Goal: Information Seeking & Learning: Learn about a topic

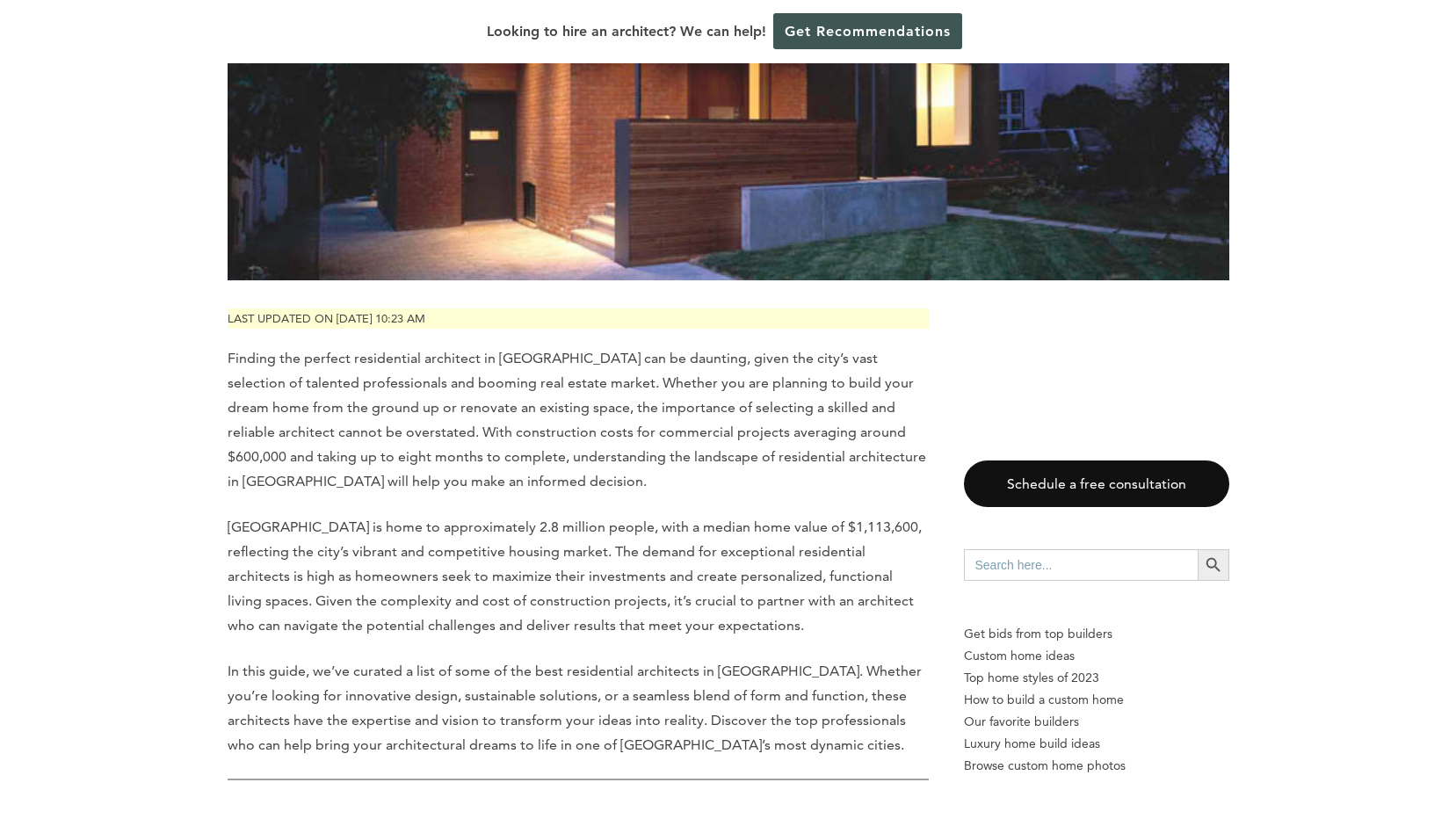
scroll to position [1230, 0]
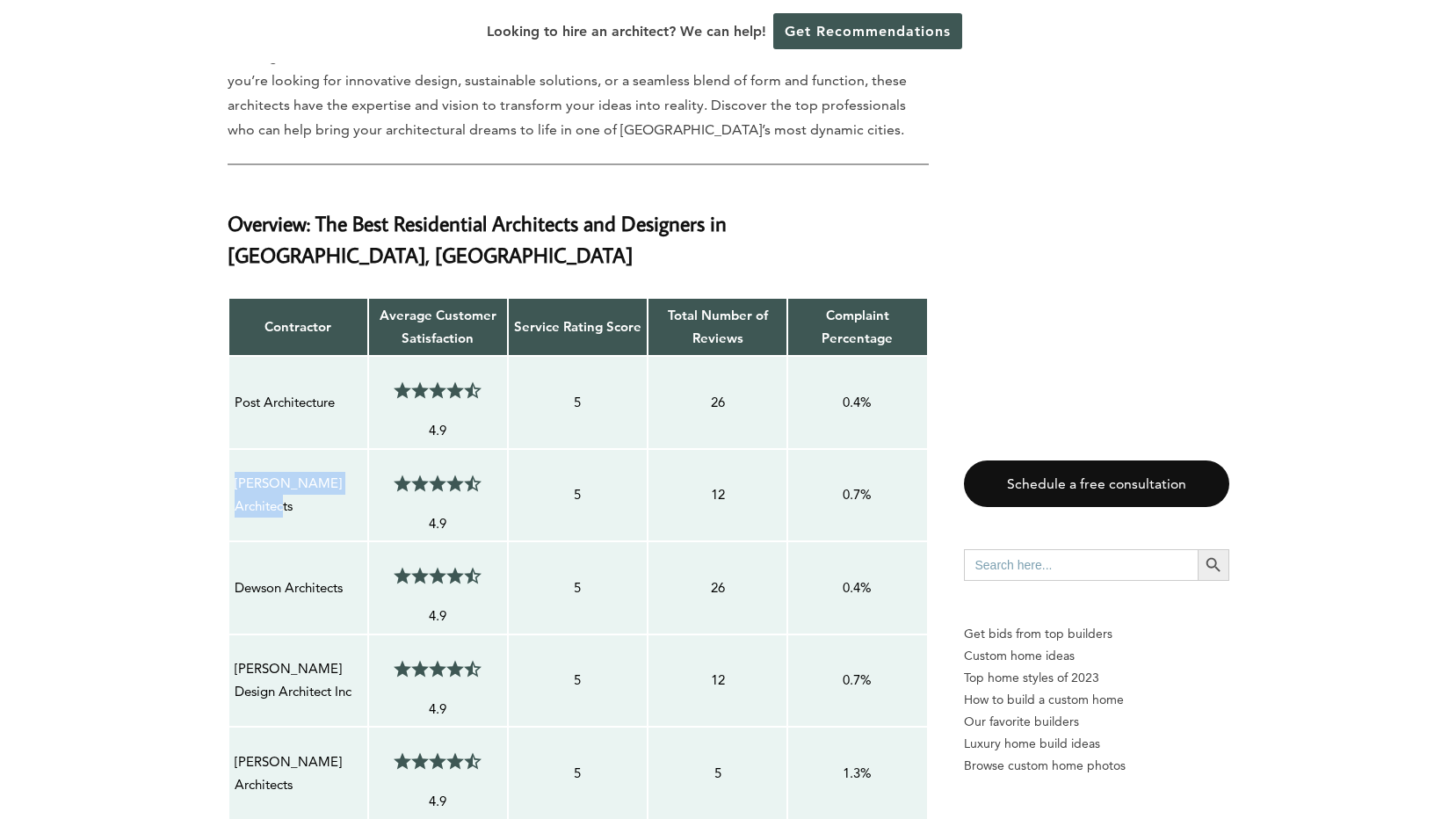
drag, startPoint x: 292, startPoint y: 476, endPoint x: 232, endPoint y: 455, distance: 63.6
click at [232, 455] on td "[PERSON_NAME] Architects" at bounding box center [298, 495] width 140 height 93
drag, startPoint x: 232, startPoint y: 455, endPoint x: 247, endPoint y: 463, distance: 17.0
copy p "[PERSON_NAME] Architects"
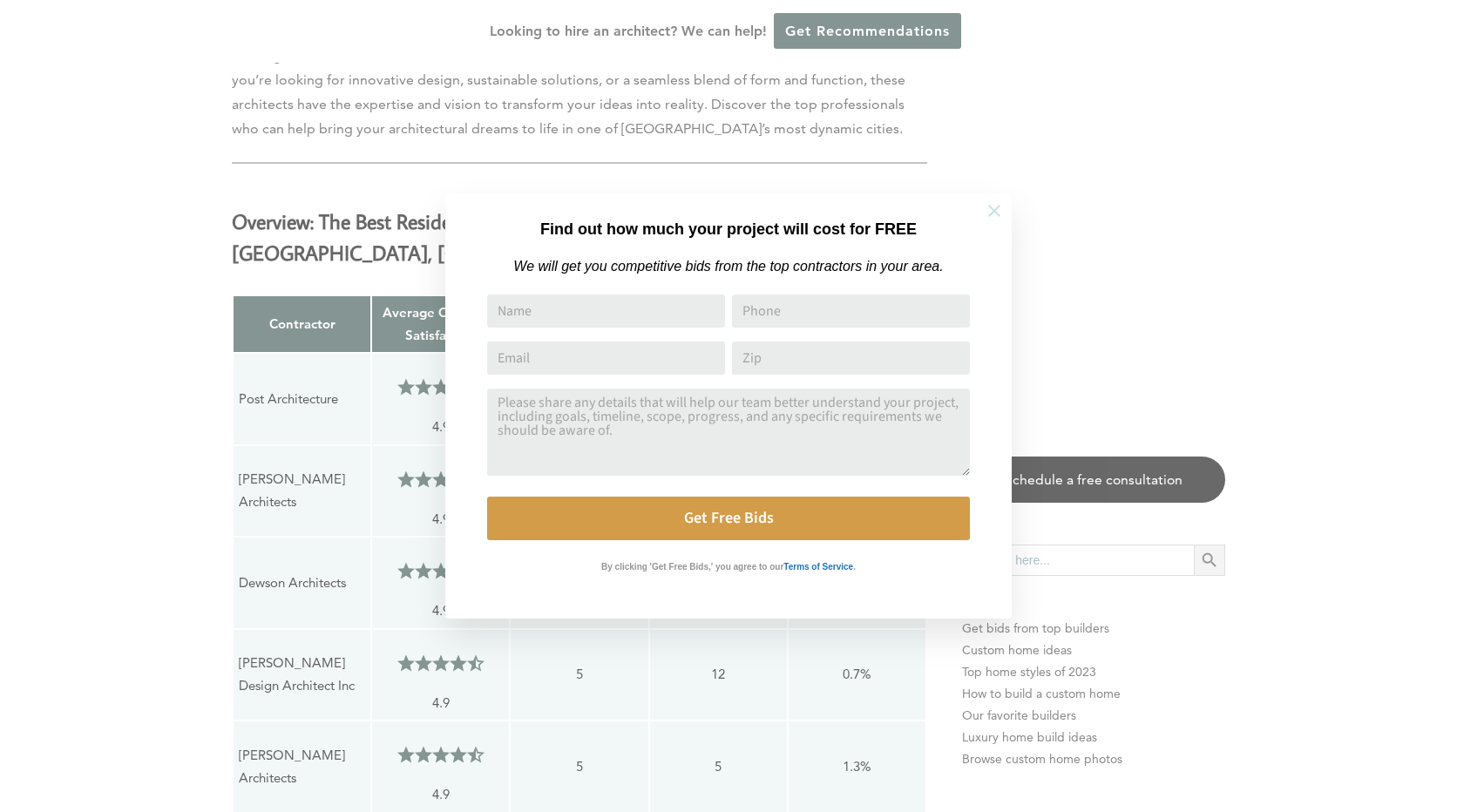
click at [1003, 211] on icon at bounding box center [994, 210] width 19 height 19
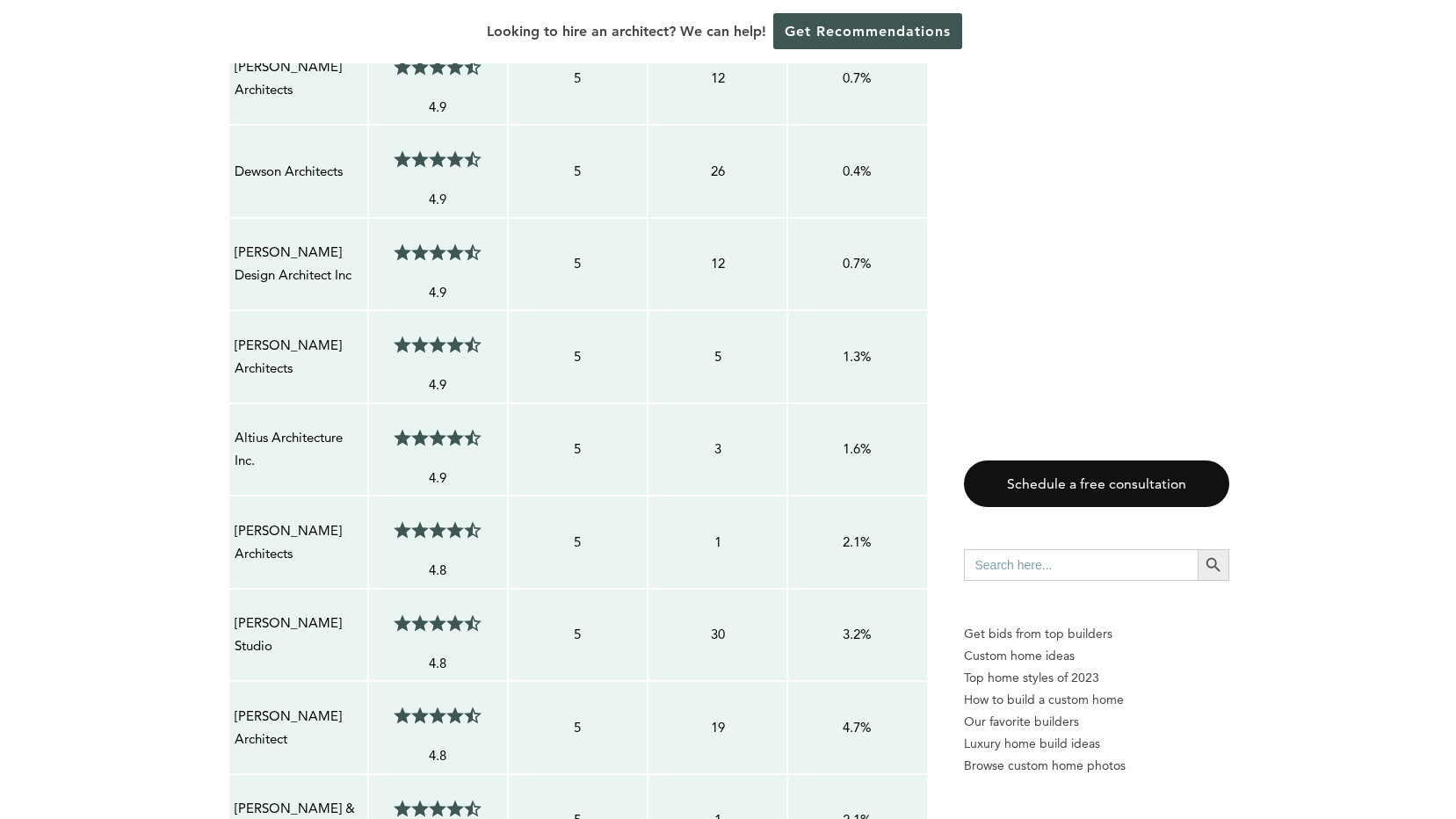
scroll to position [1669, 0]
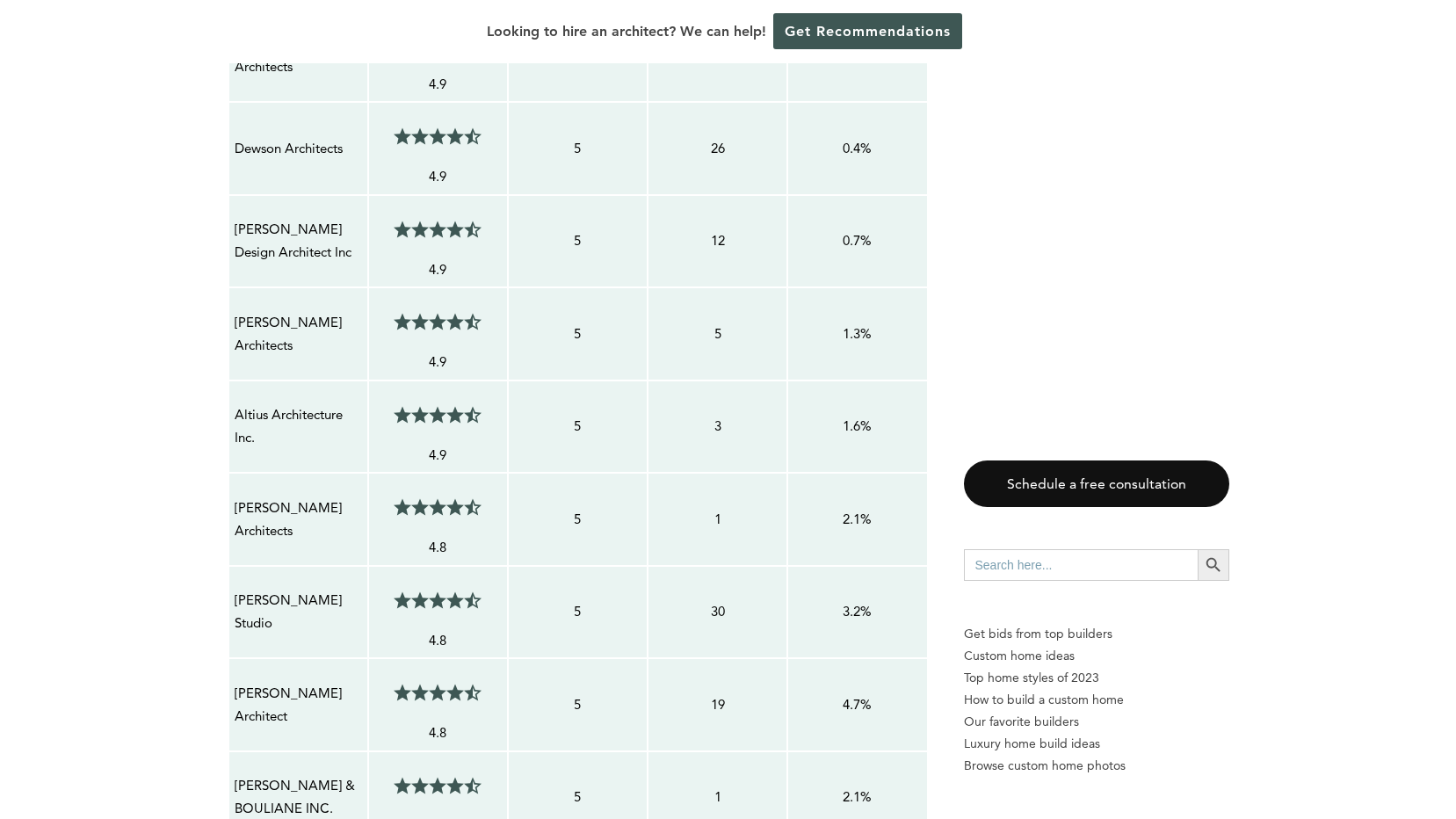
click at [287, 500] on p "[PERSON_NAME] Architects" at bounding box center [298, 519] width 127 height 46
drag, startPoint x: 292, startPoint y: 501, endPoint x: 235, endPoint y: 484, distance: 59.5
click at [235, 496] on p "[PERSON_NAME] Architects" at bounding box center [298, 519] width 127 height 46
drag, startPoint x: 235, startPoint y: 484, endPoint x: 242, endPoint y: 489, distance: 8.6
copy p "[PERSON_NAME] Architects"
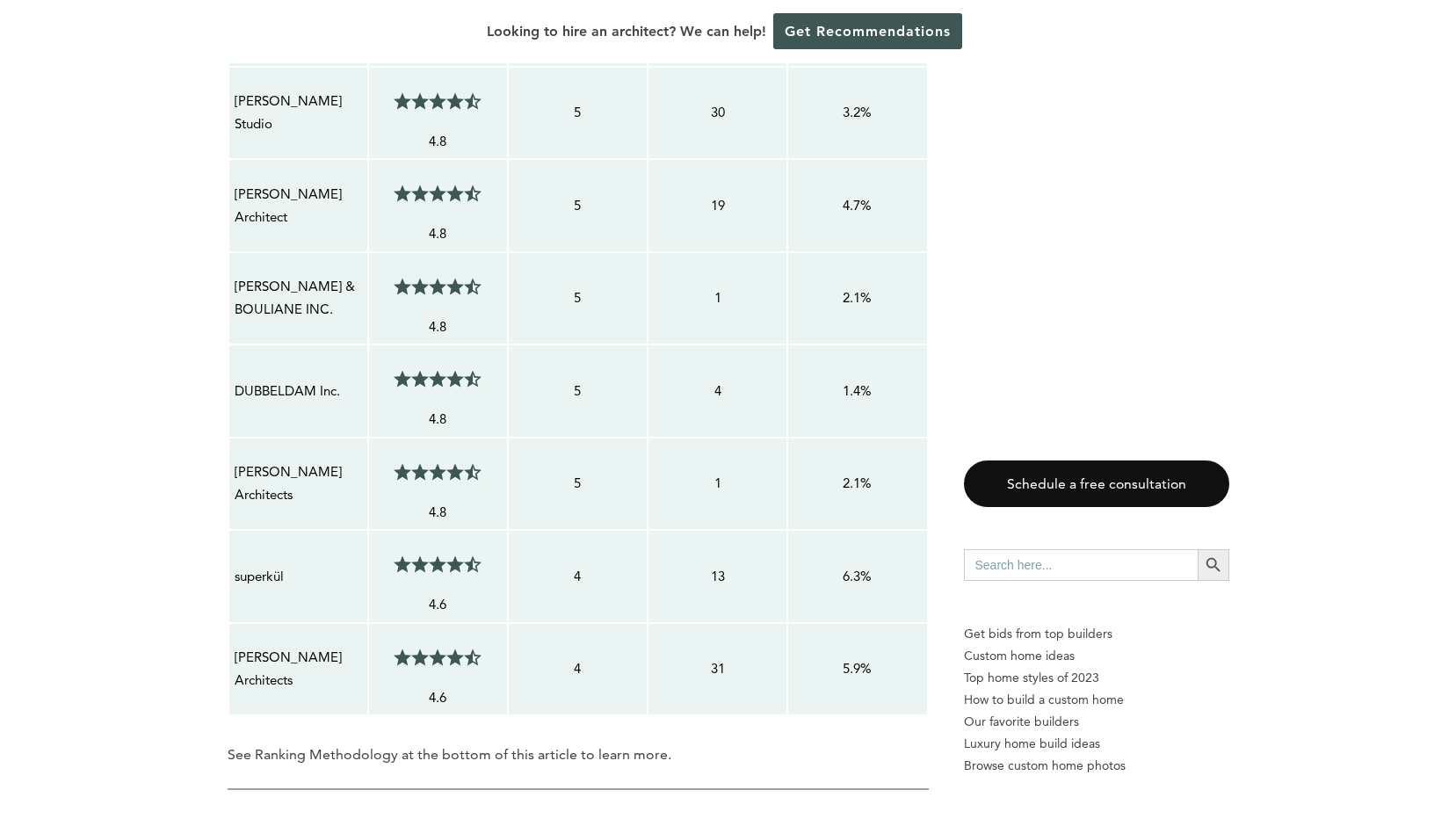
scroll to position [2197, 0]
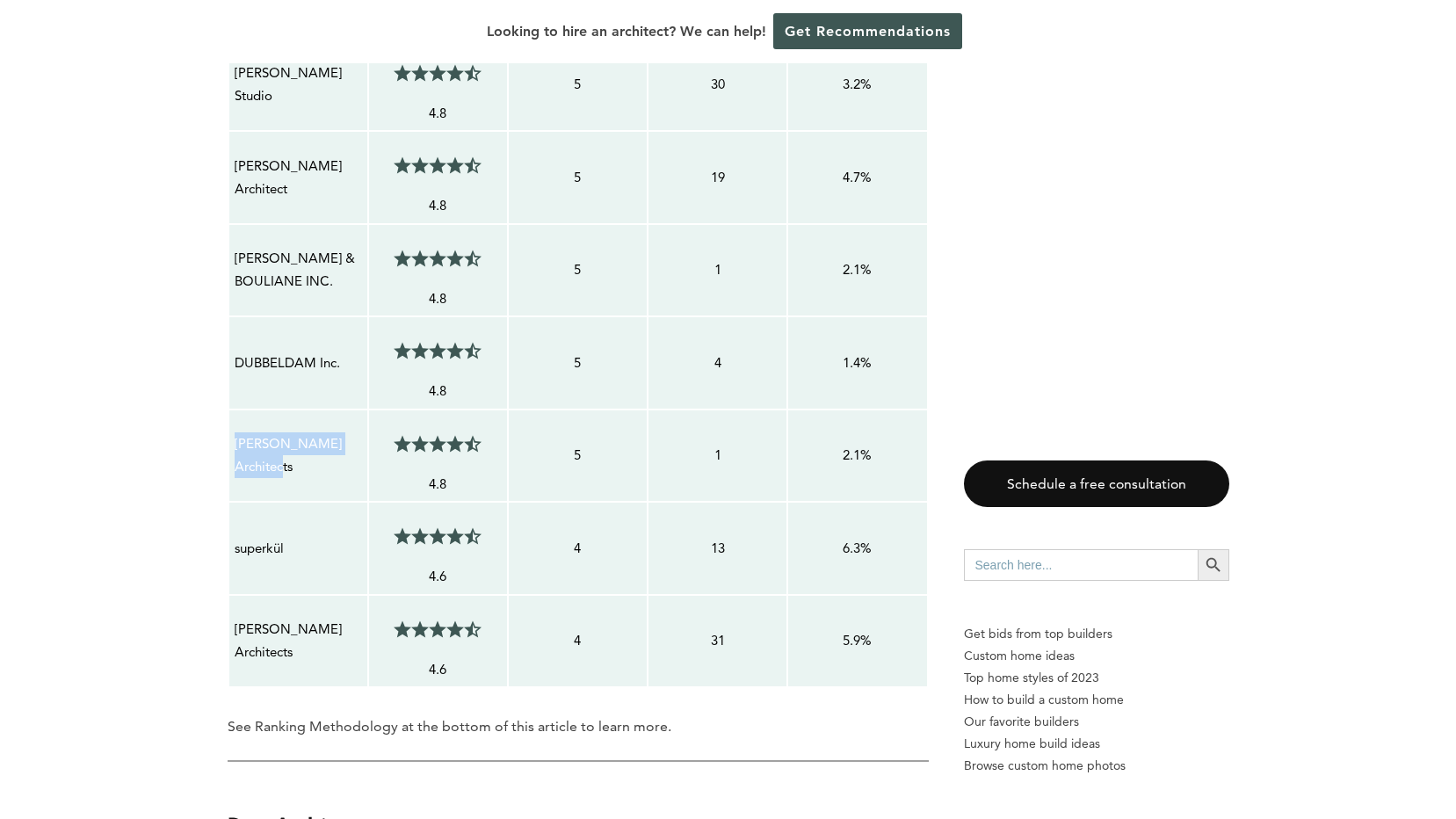
drag, startPoint x: 292, startPoint y: 439, endPoint x: 237, endPoint y: 410, distance: 62.2
click at [237, 432] on p "[PERSON_NAME] Architects" at bounding box center [298, 455] width 127 height 46
drag, startPoint x: 237, startPoint y: 410, endPoint x: 247, endPoint y: 416, distance: 11.7
copy p "[PERSON_NAME] Architects"
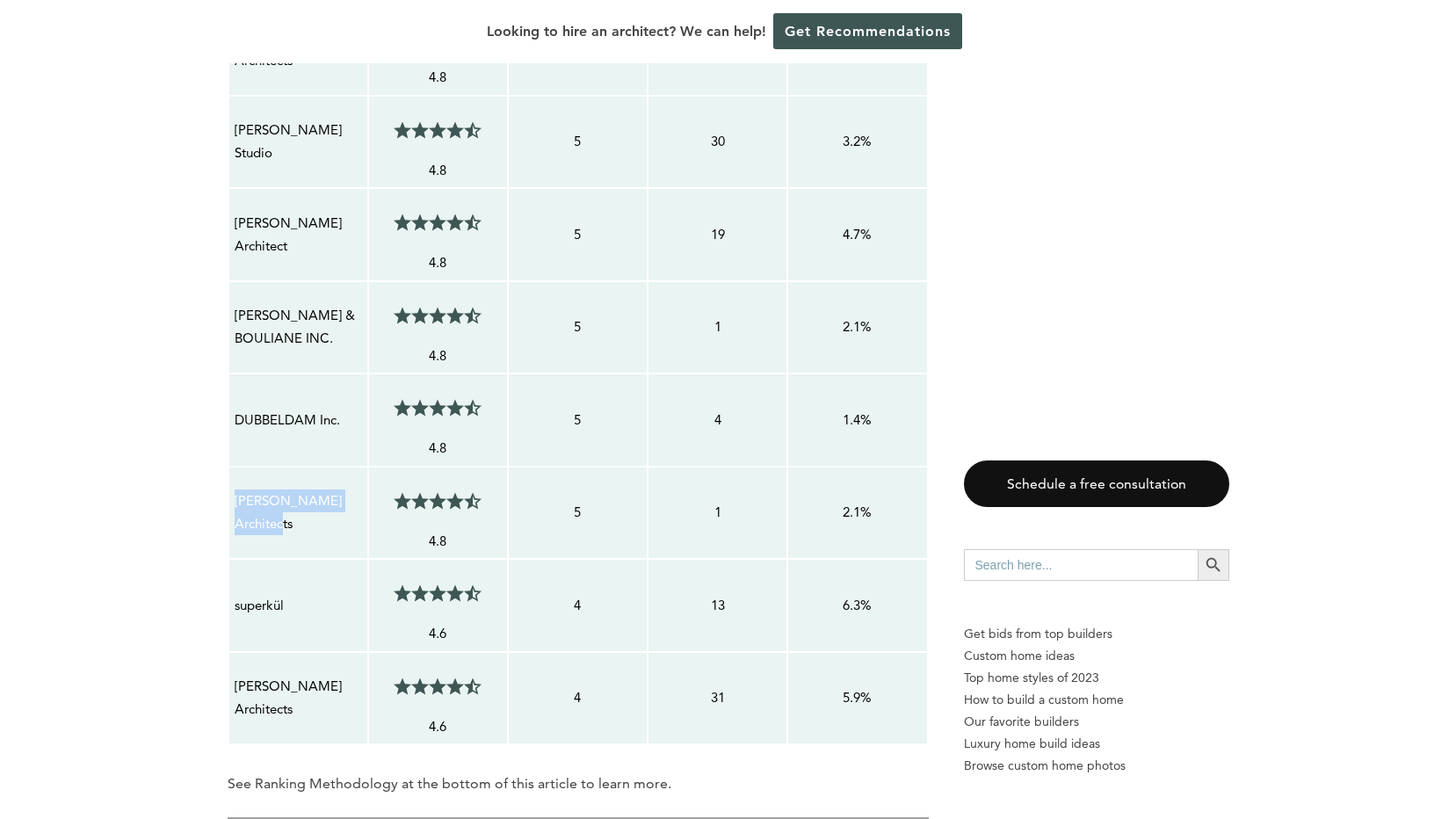
scroll to position [2108, 0]
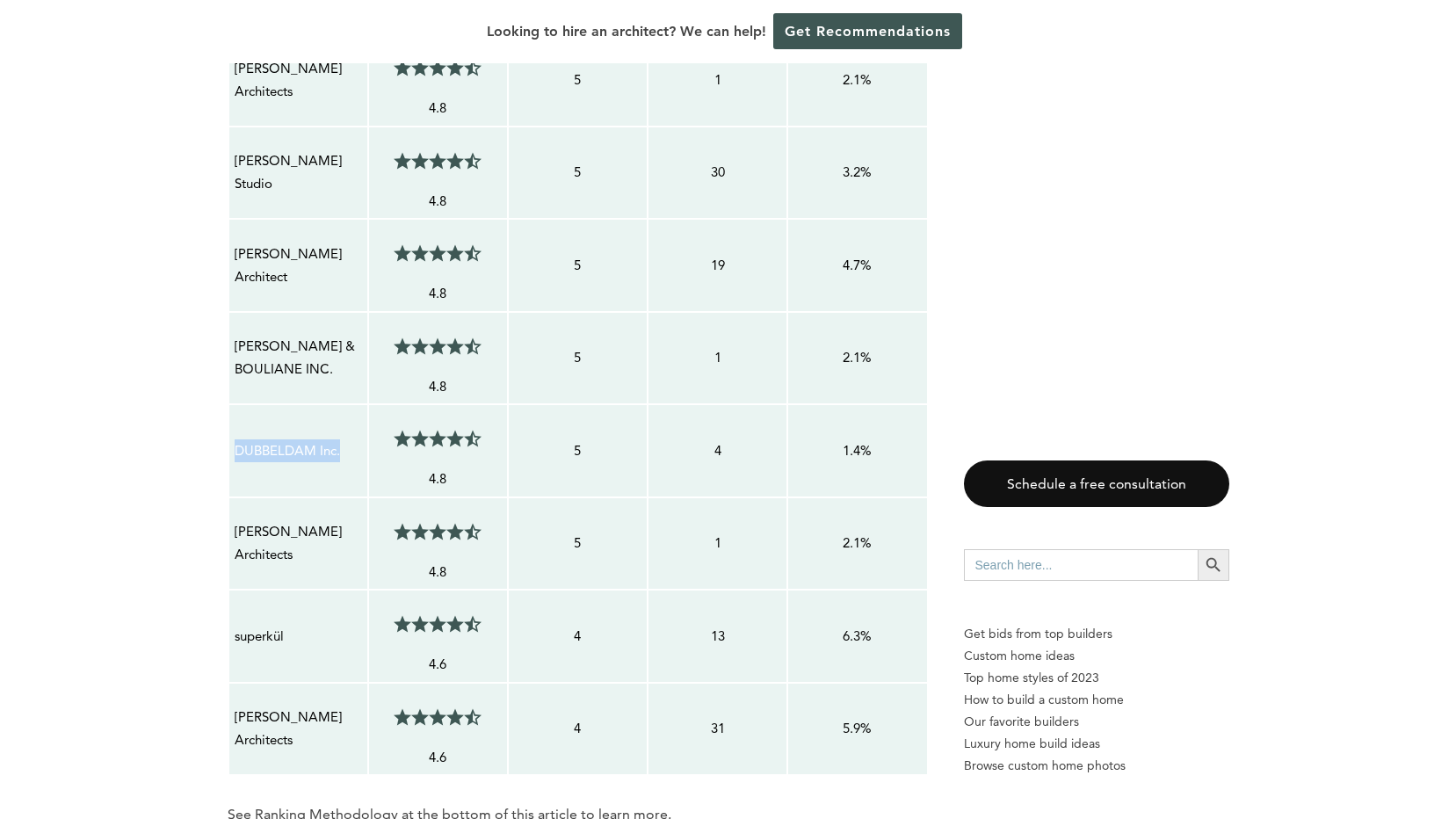
drag, startPoint x: 342, startPoint y: 421, endPoint x: 232, endPoint y: 420, distance: 110.0
click at [232, 420] on td "DUBBELDAM Inc." at bounding box center [298, 450] width 140 height 93
drag, startPoint x: 232, startPoint y: 420, endPoint x: 241, endPoint y: 424, distance: 9.8
copy p "DUBBELDAM Inc."
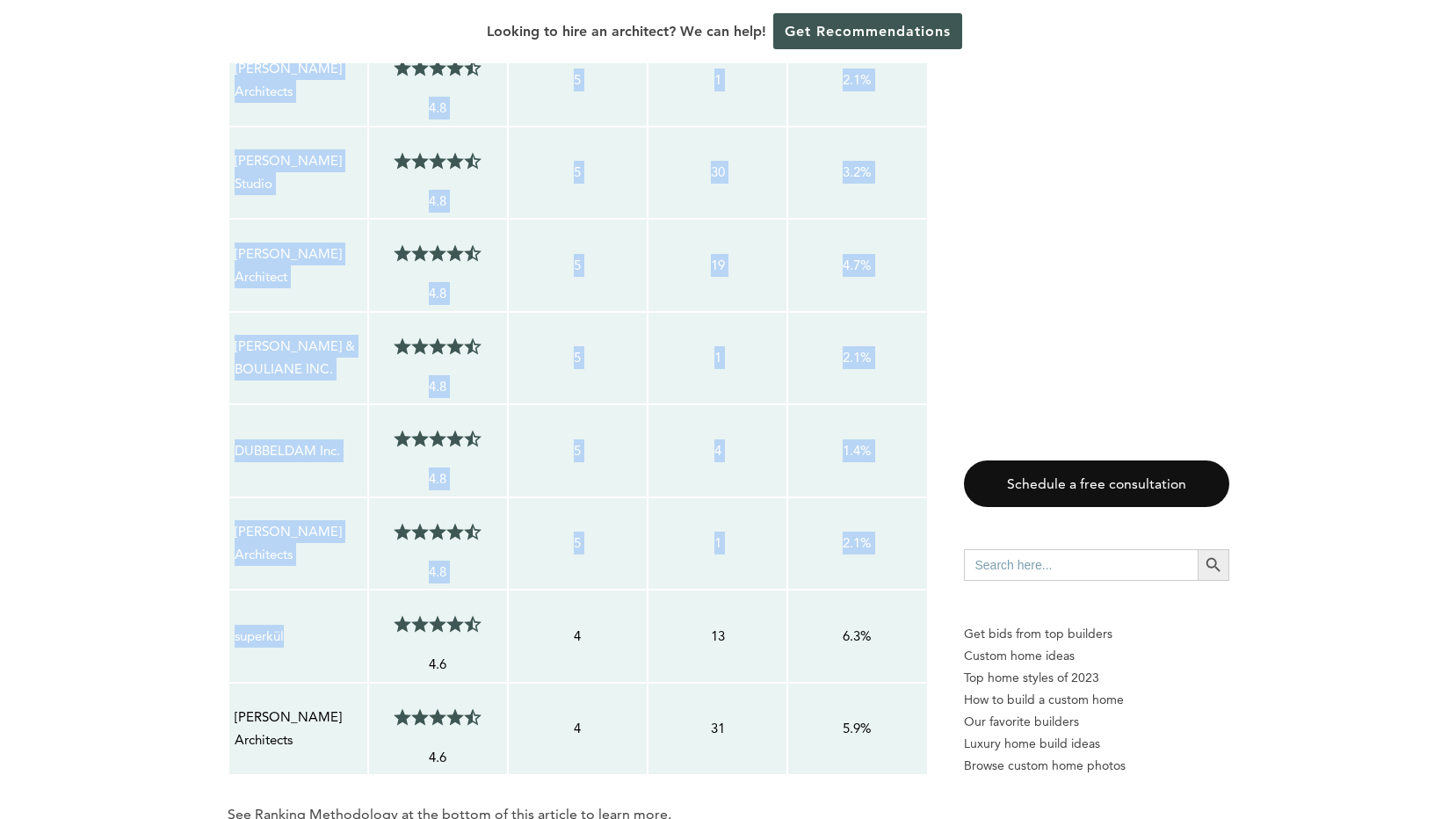
drag, startPoint x: 287, startPoint y: 602, endPoint x: 206, endPoint y: 603, distance: 81.0
drag, startPoint x: 206, startPoint y: 603, endPoint x: 275, endPoint y: 597, distance: 69.3
click at [274, 624] on p "superkül" at bounding box center [298, 635] width 127 height 23
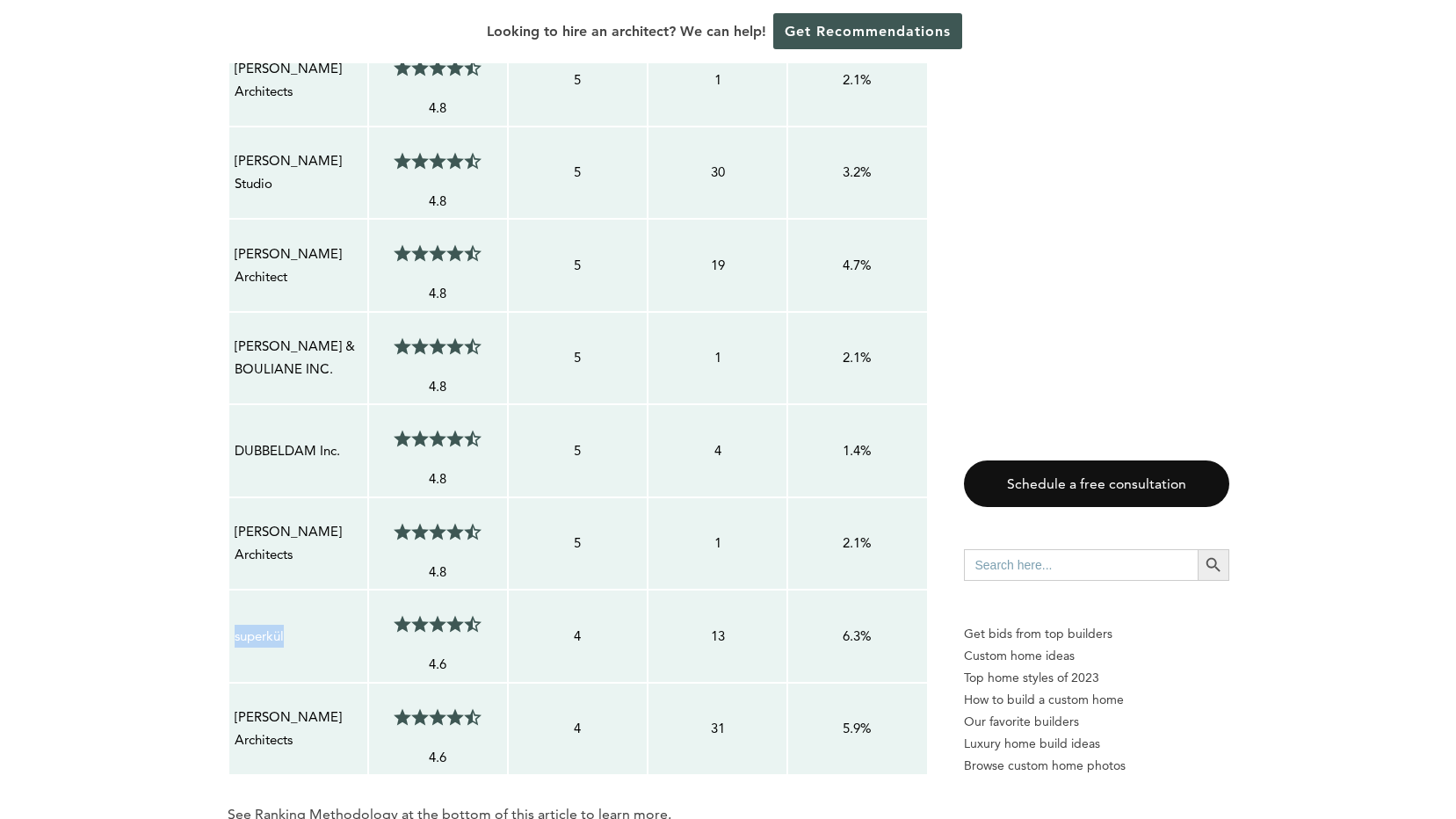
drag, startPoint x: 283, startPoint y: 603, endPoint x: 234, endPoint y: 605, distance: 49.0
click at [235, 624] on p "superkül" at bounding box center [298, 635] width 127 height 23
copy p "superkül"
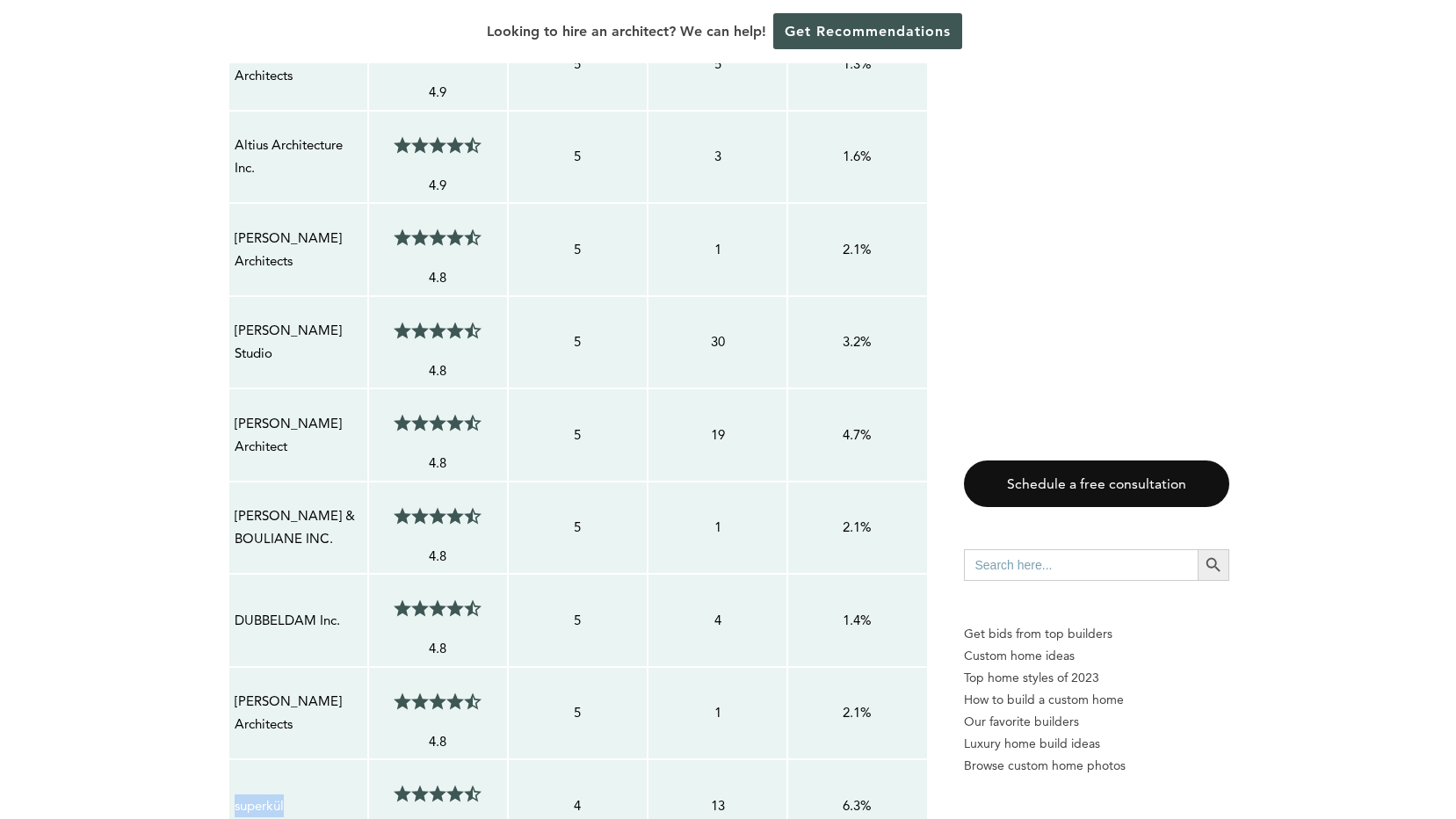
scroll to position [1933, 0]
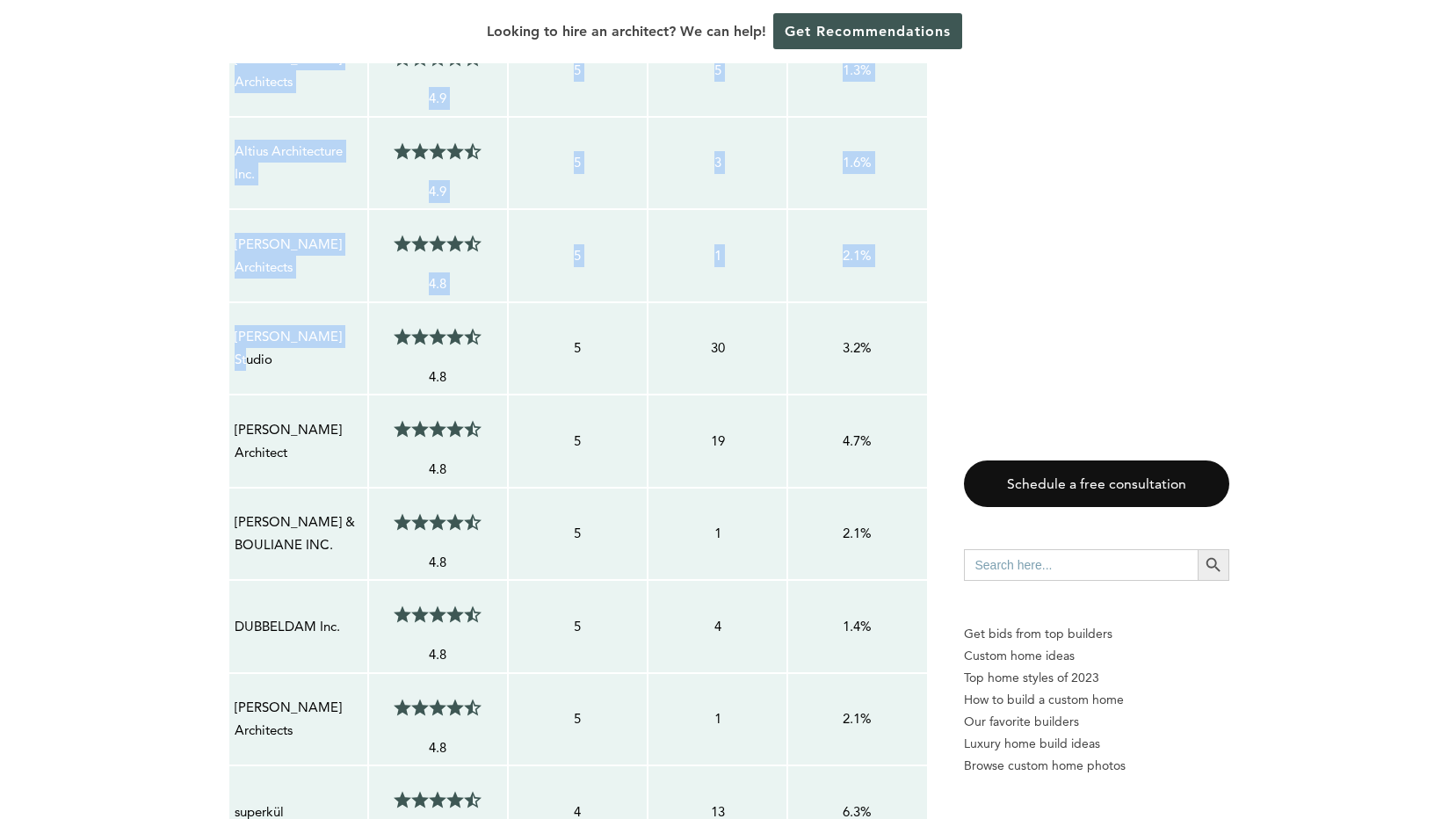
drag, startPoint x: 325, startPoint y: 316, endPoint x: 220, endPoint y: 308, distance: 105.3
drag, startPoint x: 220, startPoint y: 308, endPoint x: 250, endPoint y: 327, distance: 35.5
click at [240, 325] on p "[PERSON_NAME] Studio" at bounding box center [298, 348] width 127 height 46
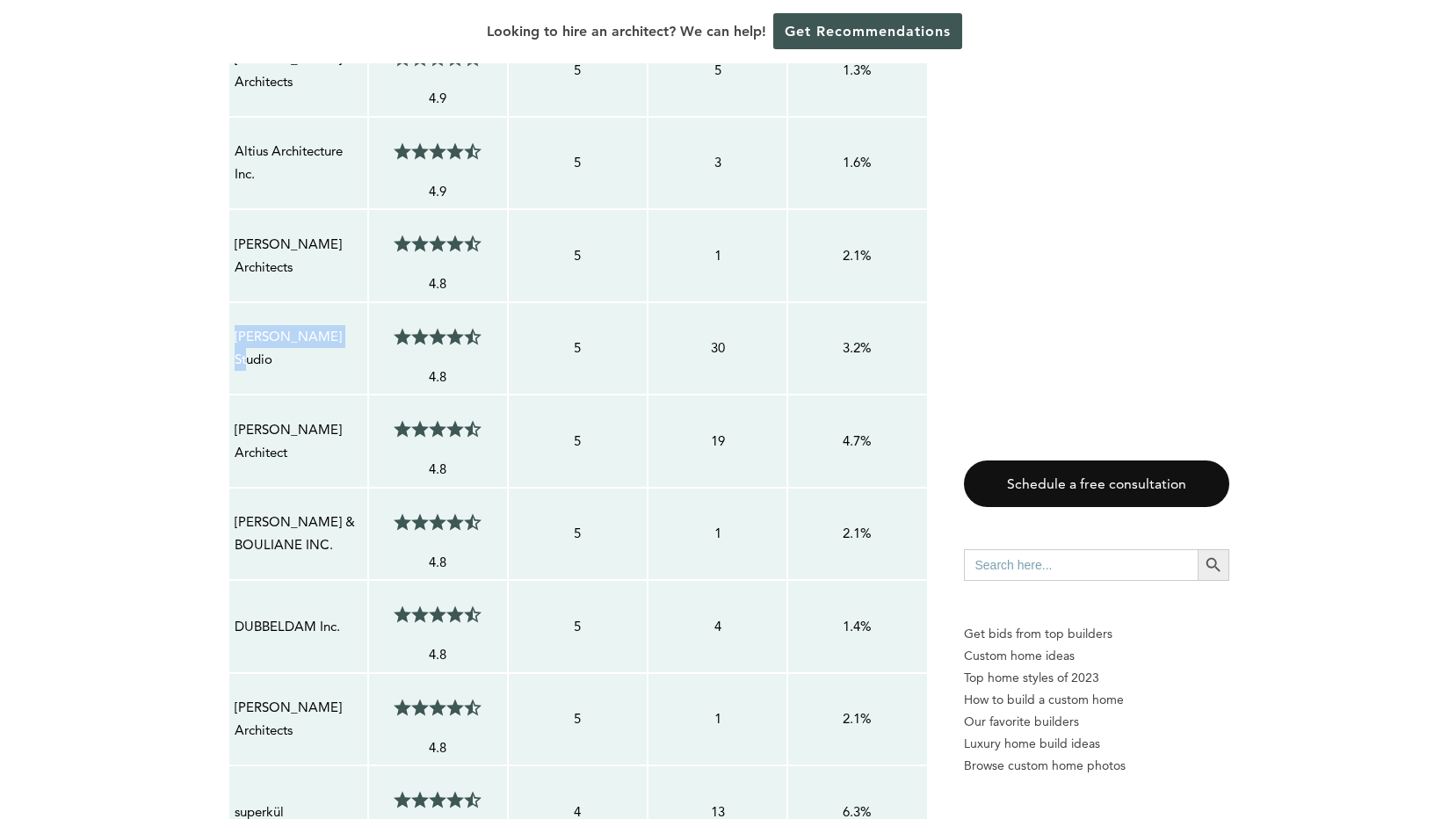
drag, startPoint x: 326, startPoint y: 318, endPoint x: 234, endPoint y: 311, distance: 92.3
click at [235, 325] on p "[PERSON_NAME] Studio" at bounding box center [298, 348] width 127 height 46
copy p "[PERSON_NAME] Studio"
